Goal: Complete application form

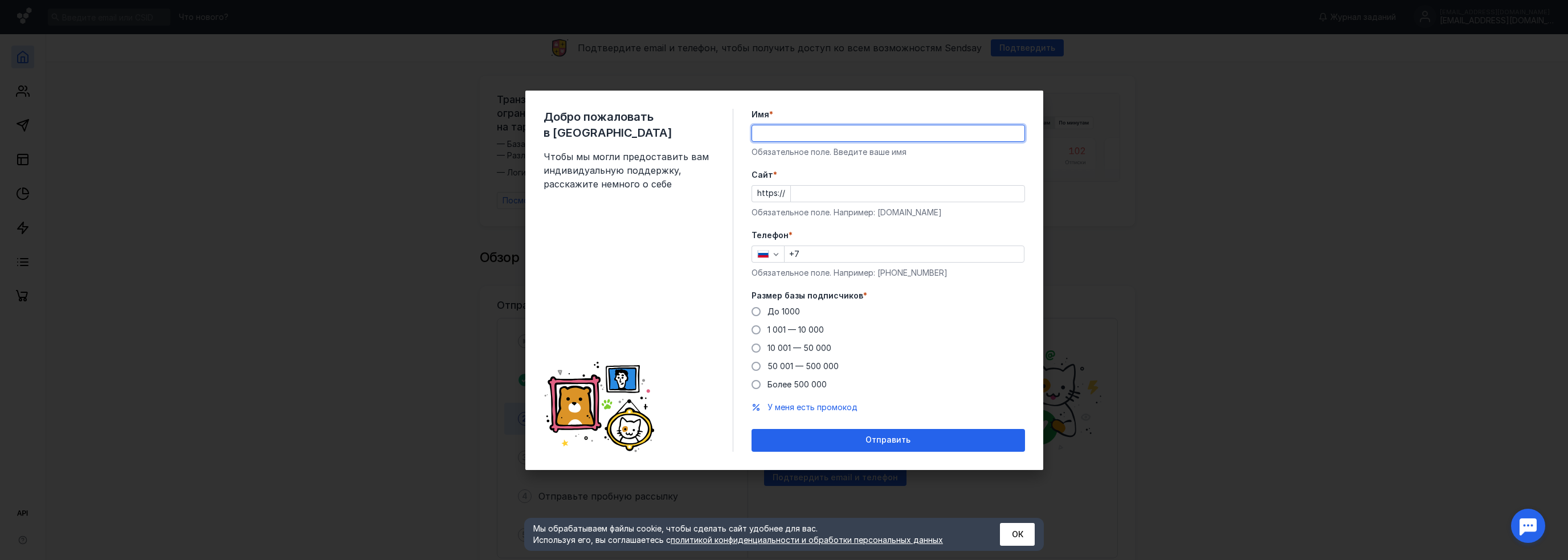
click at [793, 139] on input "Имя *" at bounding box center [888, 133] width 273 height 16
click at [780, 135] on input "Имя *" at bounding box center [888, 133] width 273 height 16
type input "Z"
type input "[PERSON_NAME]"
click at [815, 191] on input "Cайт *" at bounding box center [907, 193] width 234 height 16
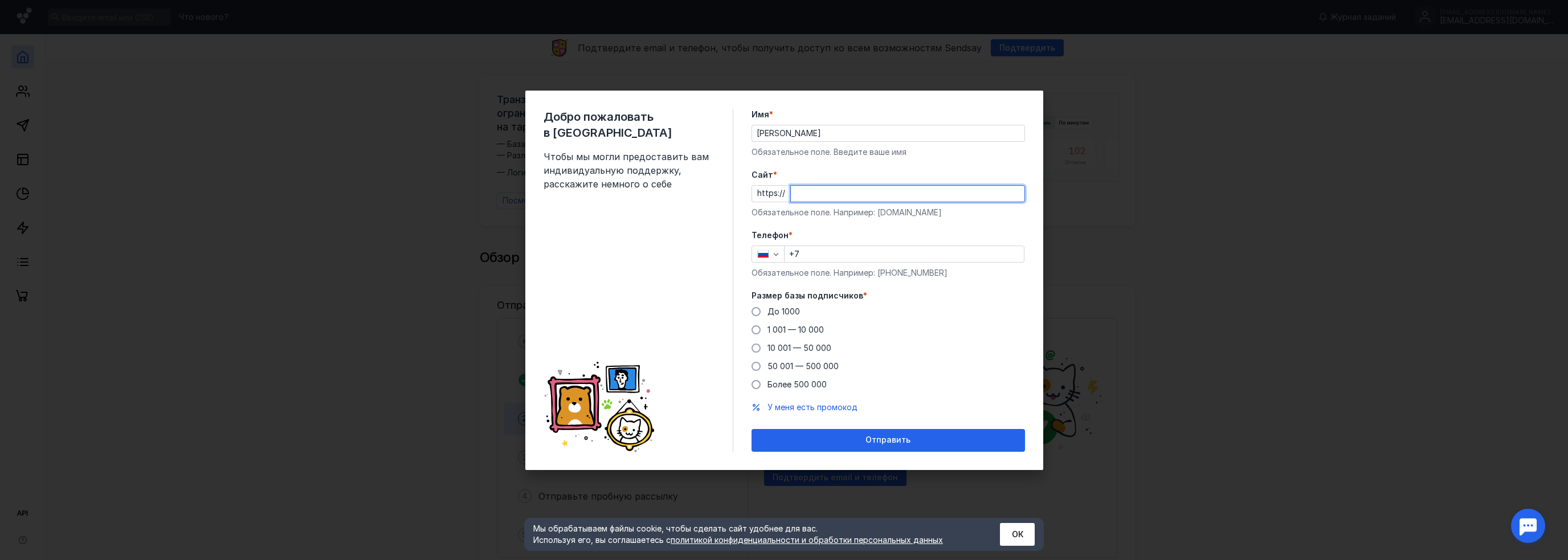
click at [806, 191] on input "Cайт *" at bounding box center [907, 193] width 234 height 16
paste input "[DOMAIN_NAME][URL]"
type input "[DOMAIN_NAME][URL]"
click at [799, 333] on span "1 001 — 10 000" at bounding box center [796, 329] width 57 height 10
click at [0, 0] on input "1 001 — 10 000" at bounding box center [0, 0] width 0 height 0
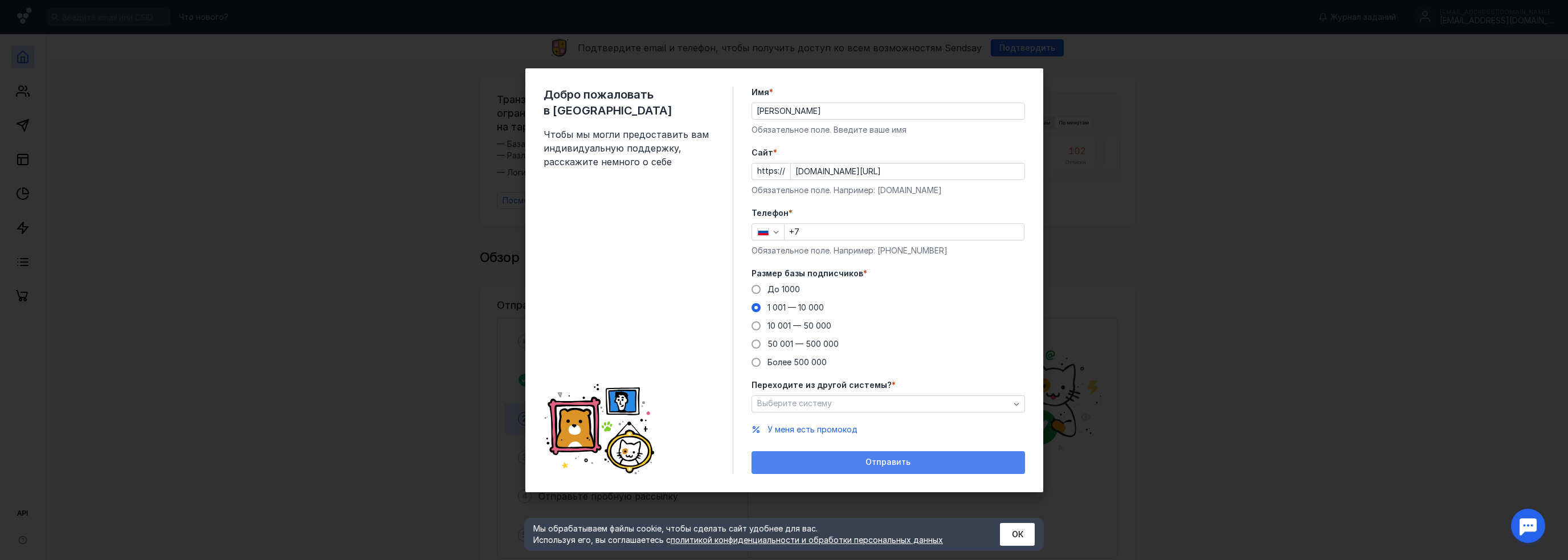
click at [871, 458] on span "Отправить" at bounding box center [888, 462] width 45 height 10
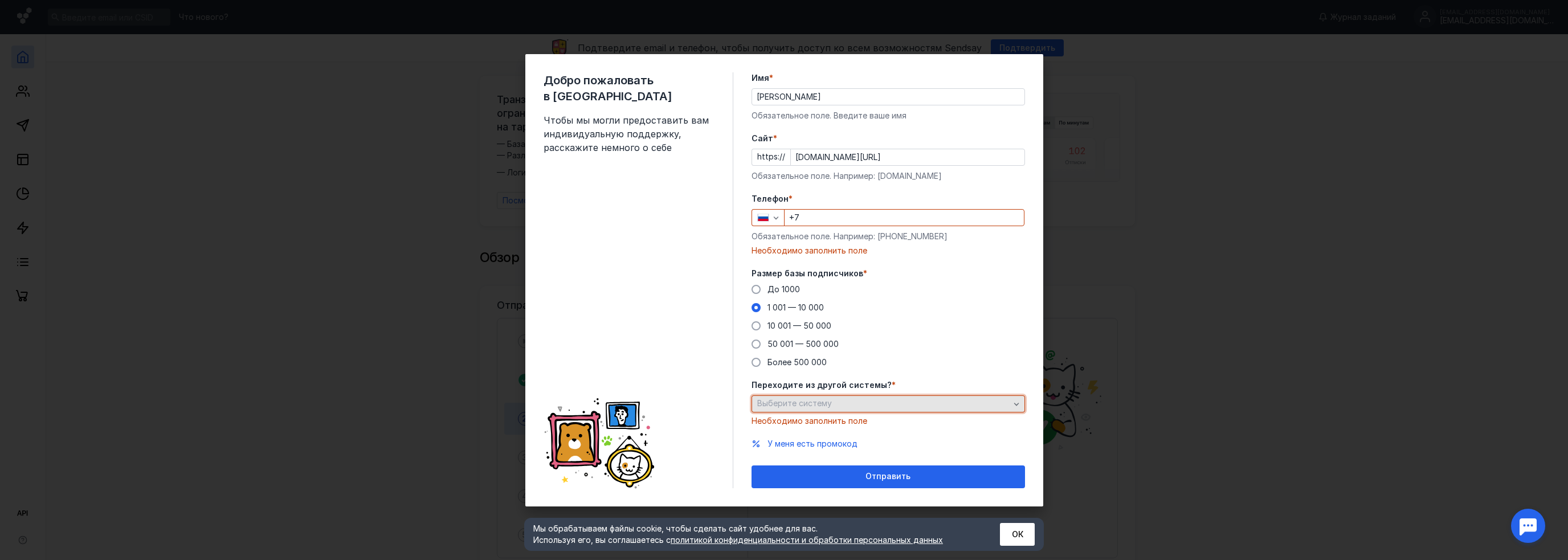
click at [886, 396] on div "Выберите систему" at bounding box center [888, 404] width 273 height 17
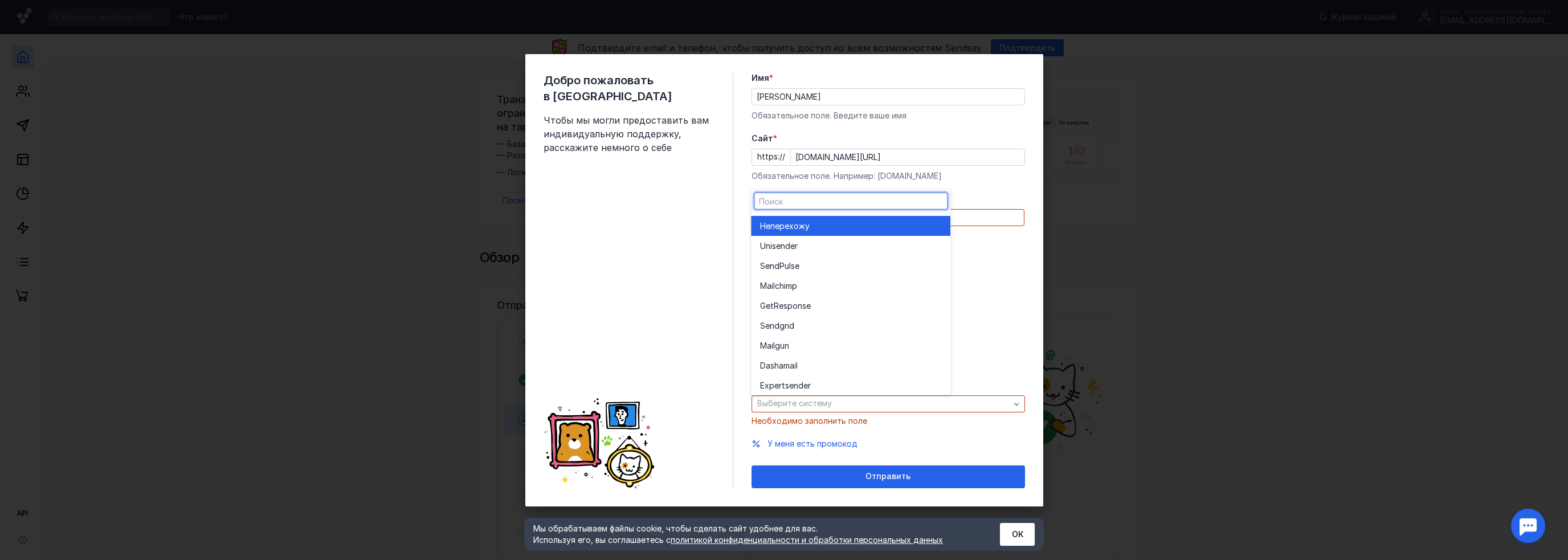
click at [816, 221] on div "Не перехожу" at bounding box center [851, 226] width 181 height 12
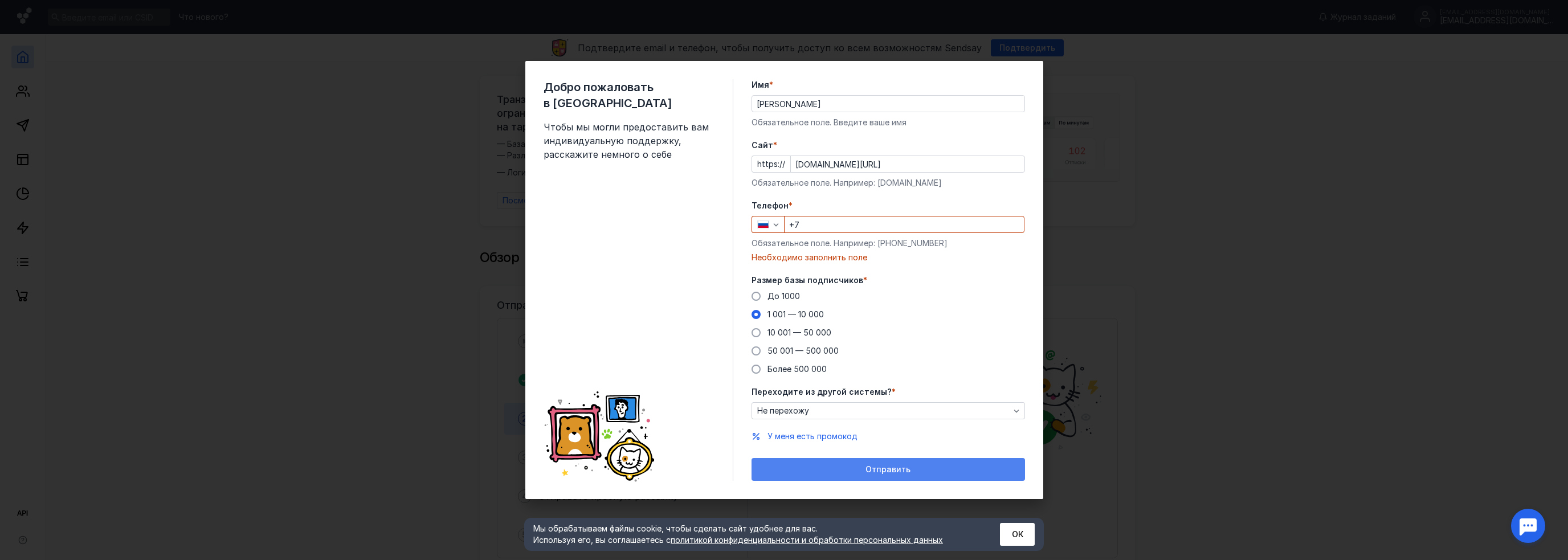
click at [878, 470] on span "Отправить" at bounding box center [888, 470] width 45 height 10
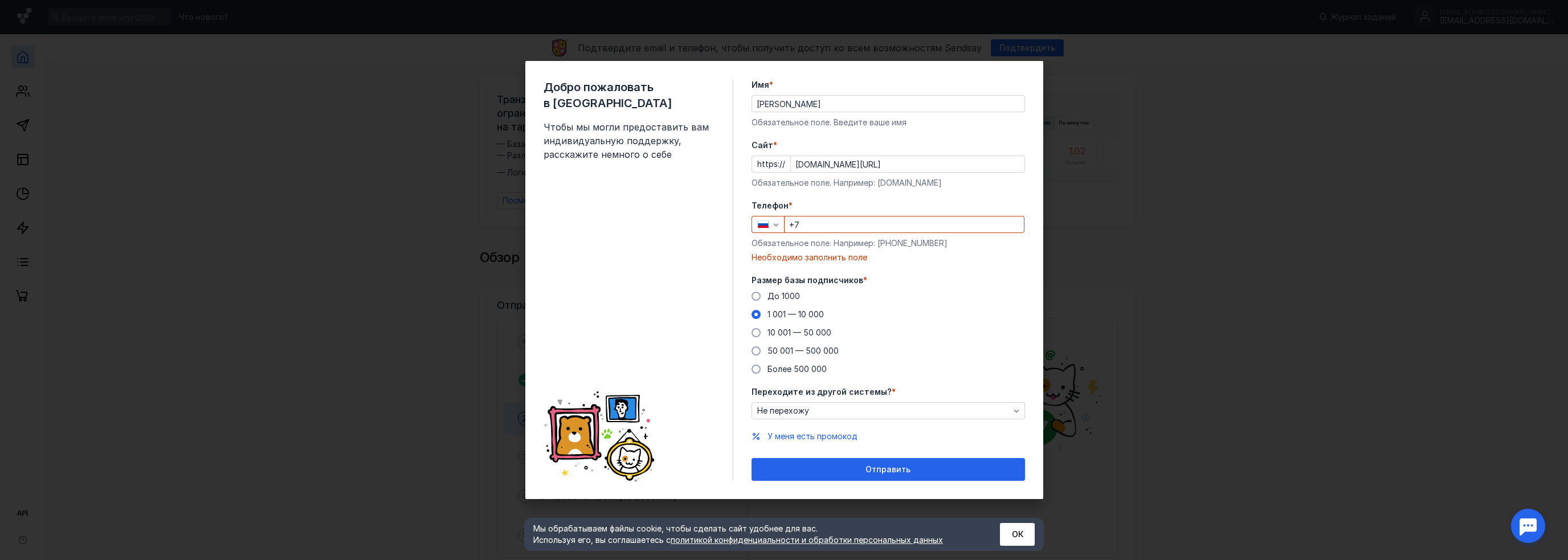
click at [842, 222] on input "+7" at bounding box center [904, 224] width 239 height 16
type input "[PHONE_NUMBER]"
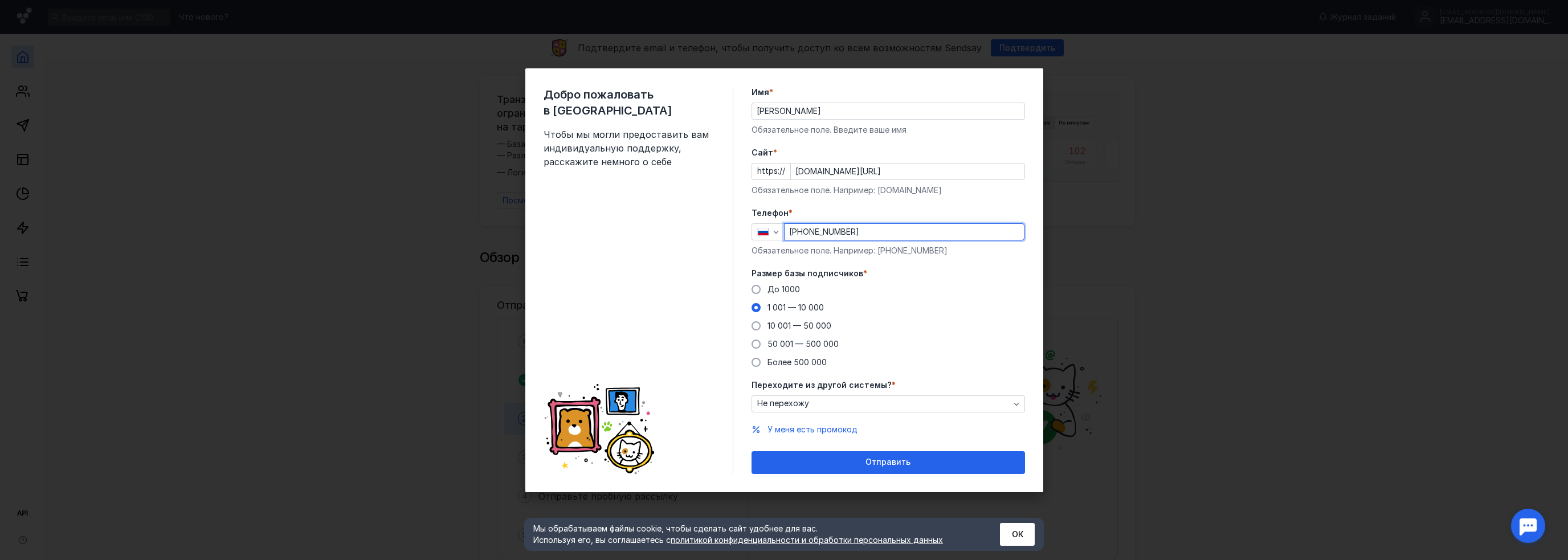
drag, startPoint x: 859, startPoint y: 463, endPoint x: 865, endPoint y: 458, distance: 7.8
click at [860, 463] on div "Отправить" at bounding box center [888, 462] width 262 height 10
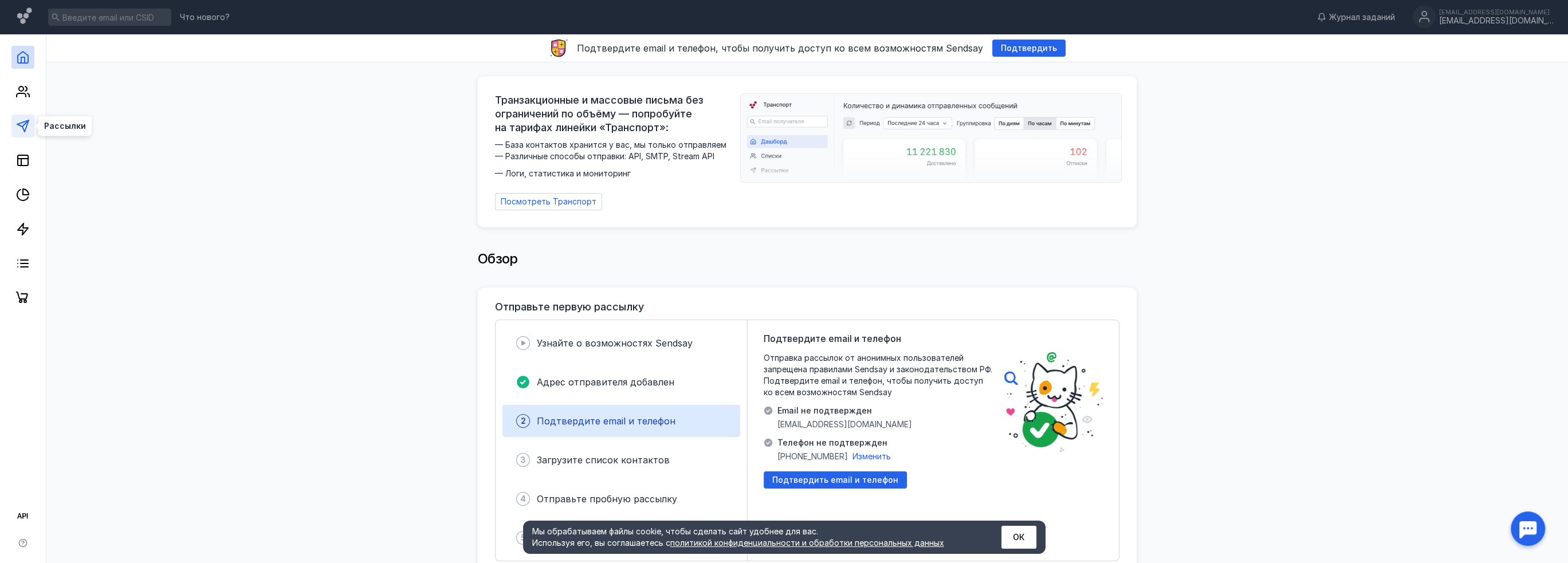
click at [25, 124] on line at bounding box center [25, 124] width 6 height 6
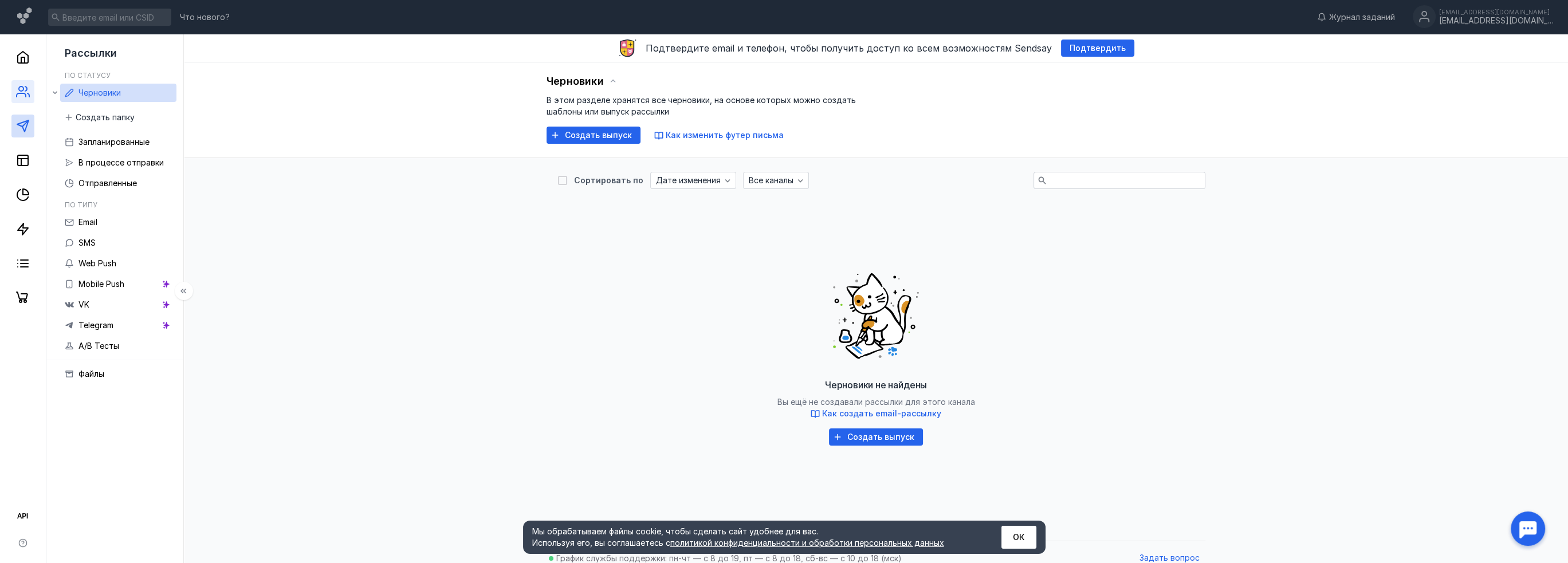
click at [27, 102] on link at bounding box center [23, 91] width 23 height 23
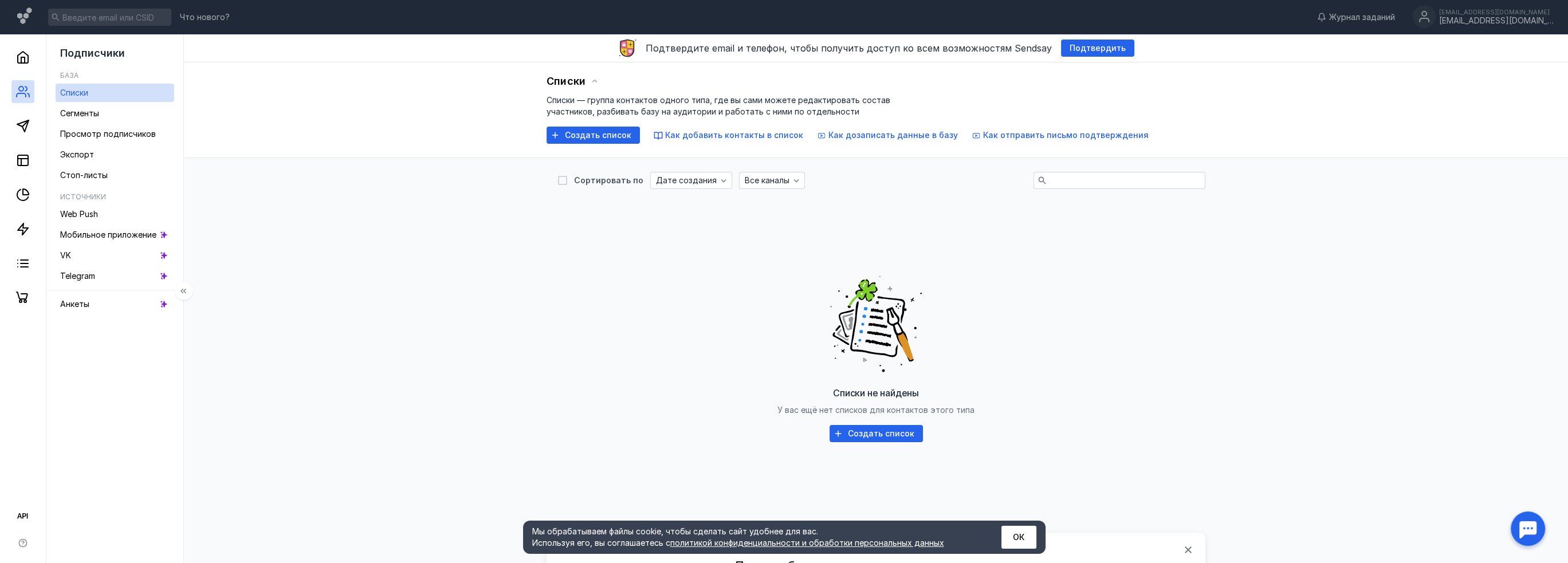
click at [23, 114] on div at bounding box center [23, 172] width 46 height 275
click at [1528, 529] on div at bounding box center [1528, 529] width 36 height 36
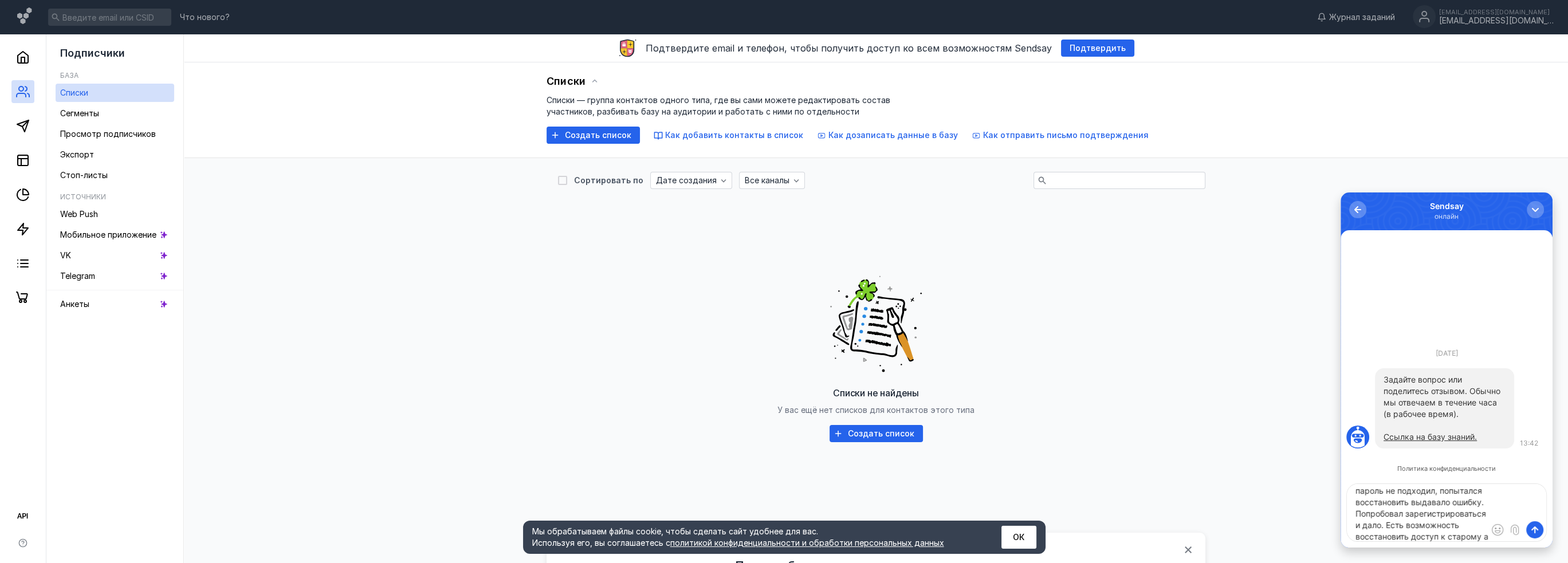
scroll to position [62, 0]
type textarea "добрый день был аккаунт привязаный к почтовому ящику [EMAIL_ADDRESS][DOMAIN_NAM…"
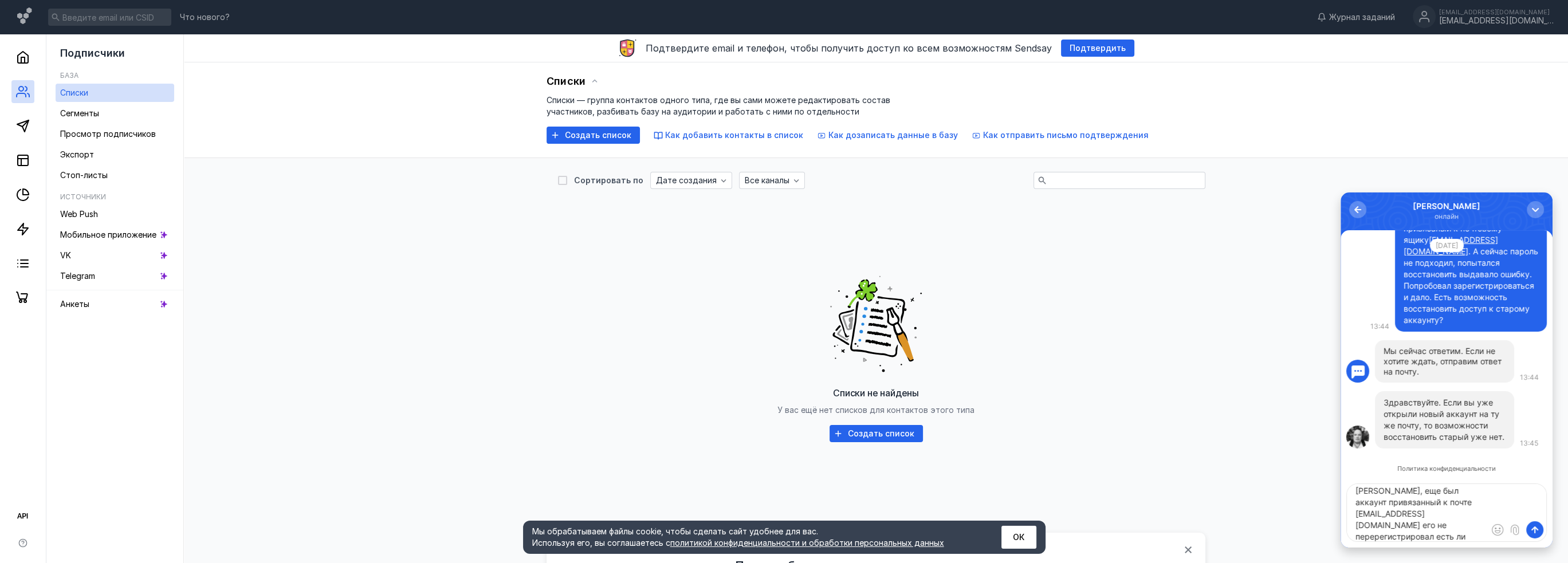
scroll to position [16, 0]
type textarea "[PERSON_NAME], еще был аккаунт привязанный к почте [EMAIL_ADDRESS][DOMAIN_NAME]…"
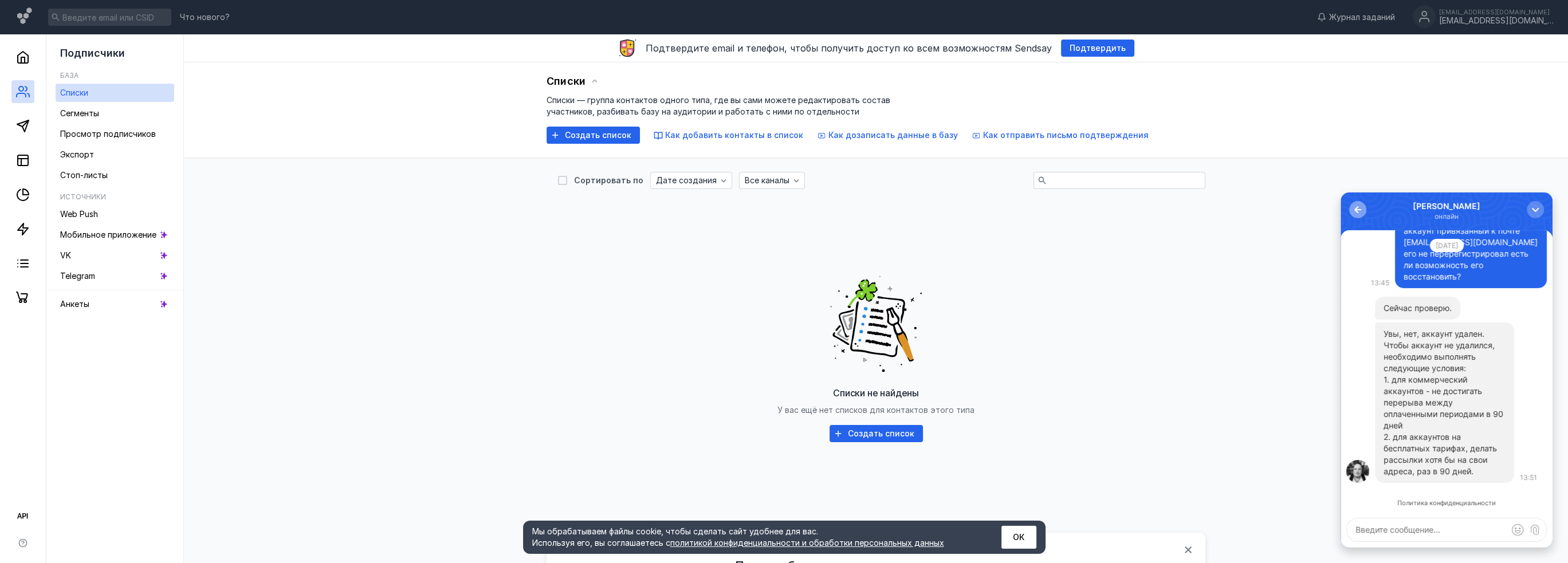
click at [1355, 212] on div "button" at bounding box center [1358, 210] width 12 height 12
